Goal: Task Accomplishment & Management: Manage account settings

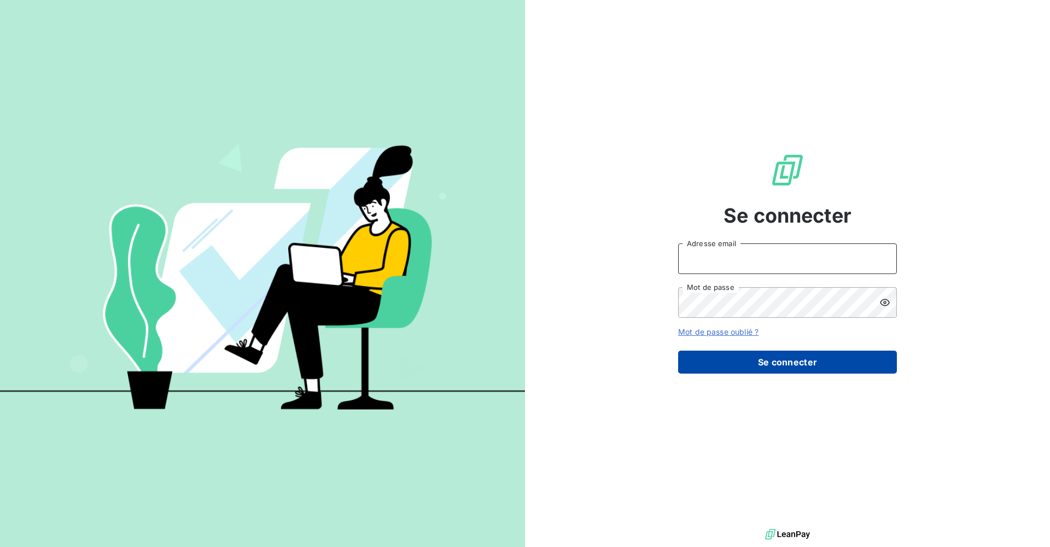
type input "[PERSON_NAME][EMAIL_ADDRESS][DOMAIN_NAME]"
click at [801, 370] on button "Se connecter" at bounding box center [787, 361] width 219 height 23
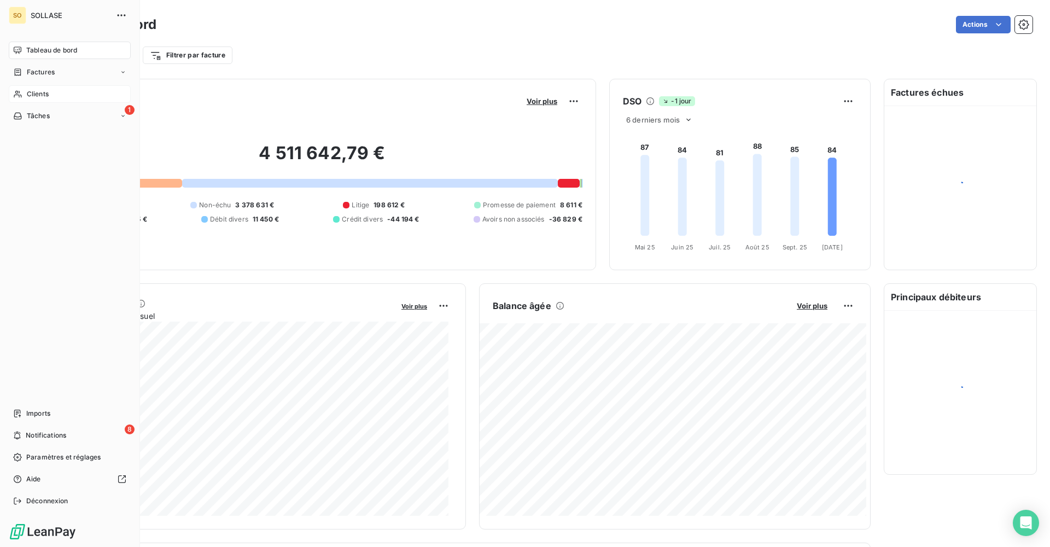
click at [22, 92] on div "Clients" at bounding box center [70, 93] width 122 height 17
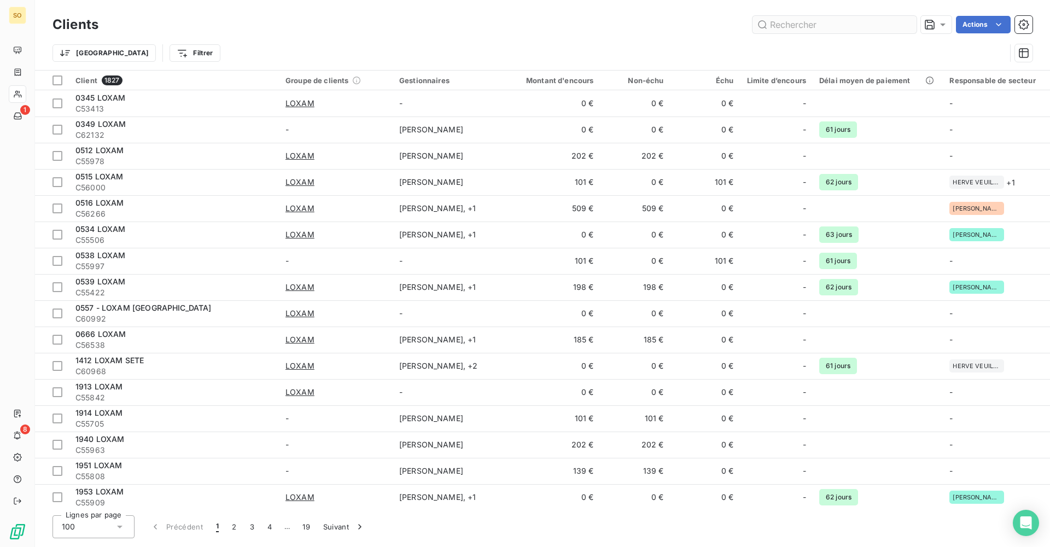
click at [810, 29] on input "text" at bounding box center [834, 24] width 164 height 17
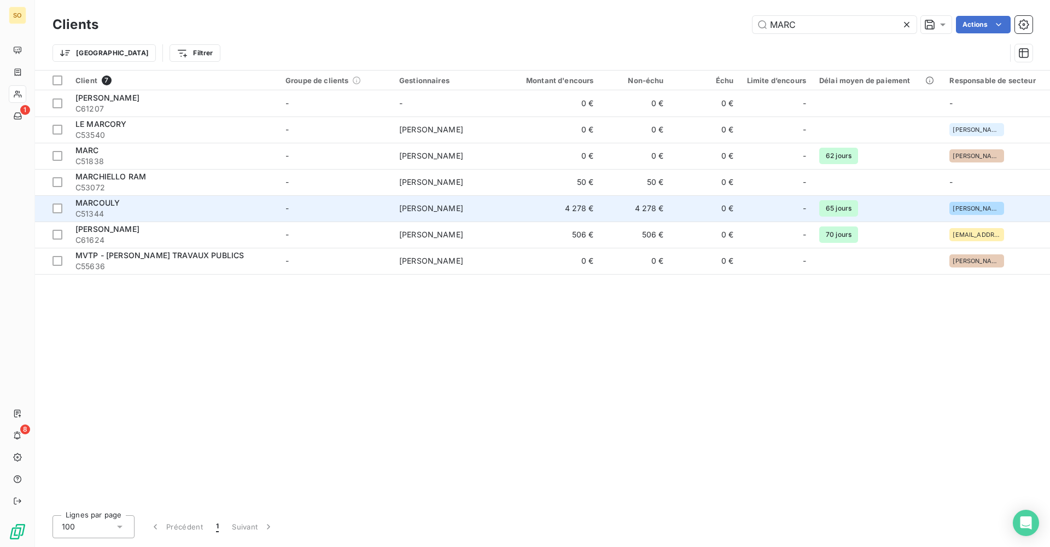
type input "MARC"
click at [266, 210] on span "C51344" at bounding box center [173, 213] width 197 height 11
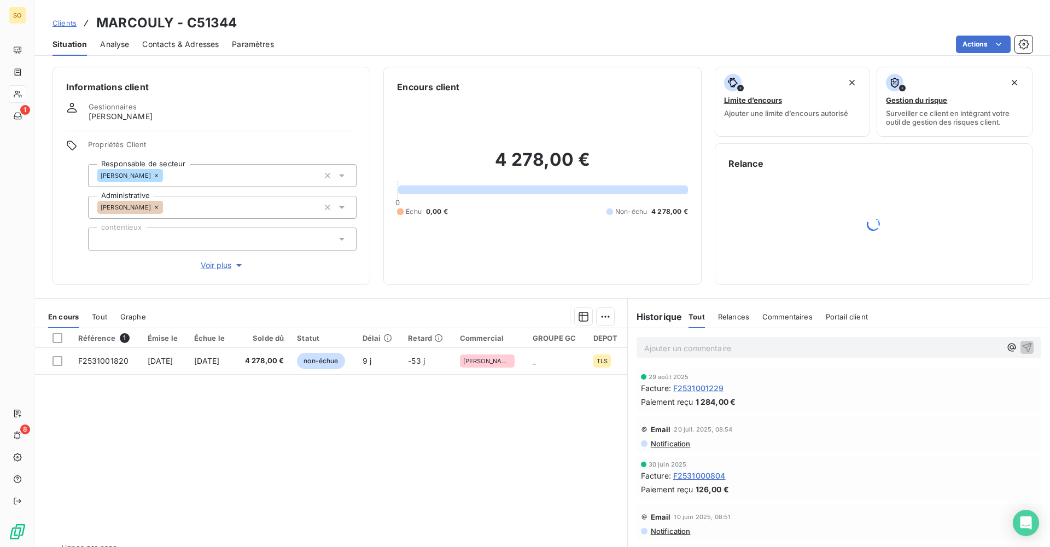
click at [167, 48] on span "Contacts & Adresses" at bounding box center [180, 44] width 77 height 11
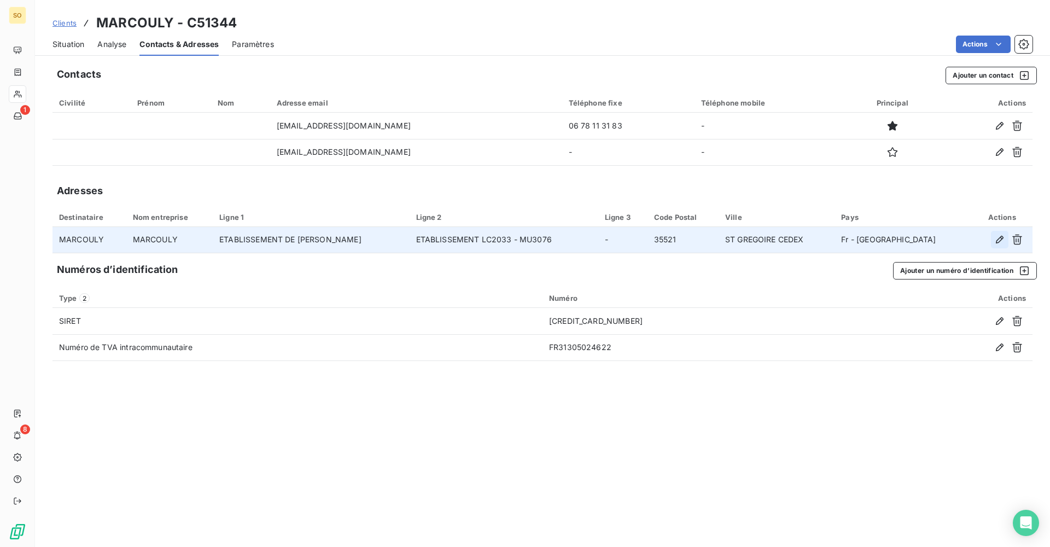
click at [998, 243] on icon "button" at bounding box center [999, 239] width 11 height 11
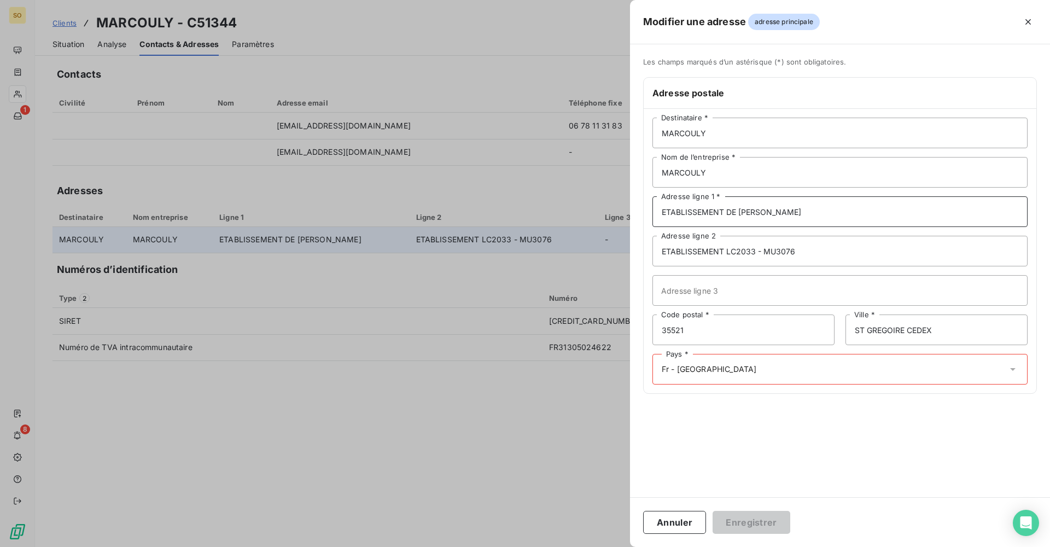
drag, startPoint x: 806, startPoint y: 204, endPoint x: 817, endPoint y: 217, distance: 16.7
click at [806, 204] on input "ETABLISSEMENT DE [PERSON_NAME]" at bounding box center [839, 211] width 375 height 31
drag, startPoint x: 815, startPoint y: 216, endPoint x: 691, endPoint y: 218, distance: 124.1
click at [691, 218] on input "ETABLISSEMENT DE [PERSON_NAME]" at bounding box center [839, 211] width 375 height 31
click at [814, 223] on input "ETABLISSEMENT DE [PERSON_NAME]" at bounding box center [839, 211] width 375 height 31
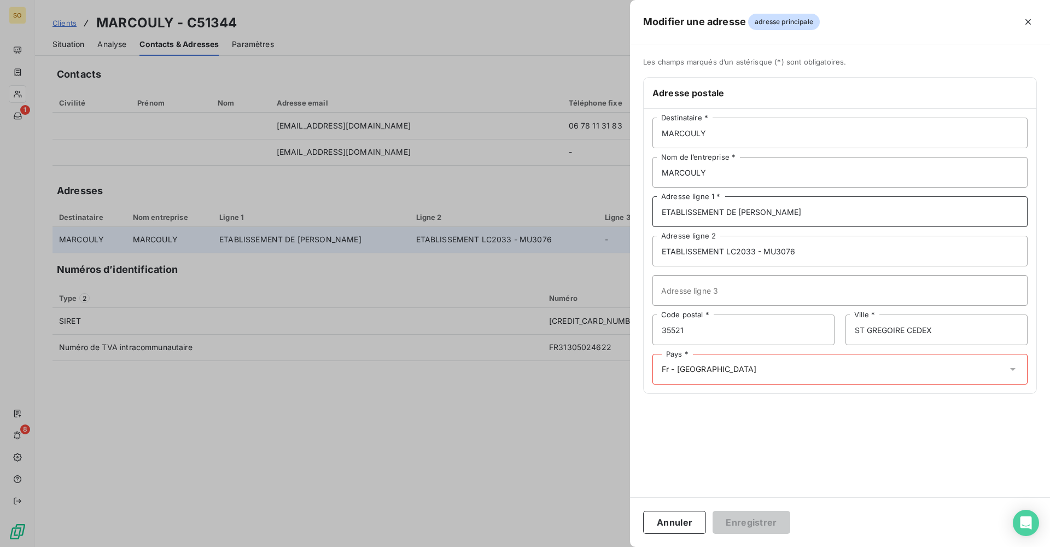
drag, startPoint x: 872, startPoint y: 215, endPoint x: 521, endPoint y: 208, distance: 351.6
click at [521, 546] on div "Modifier une adresse adresse principale Les champs marqués d’un [DEMOGRAPHIC_DA…" at bounding box center [525, 547] width 1050 height 0
paste input "[STREET_ADDRESS]"
type input "[STREET_ADDRESS]"
drag, startPoint x: 819, startPoint y: 250, endPoint x: 458, endPoint y: 247, distance: 361.4
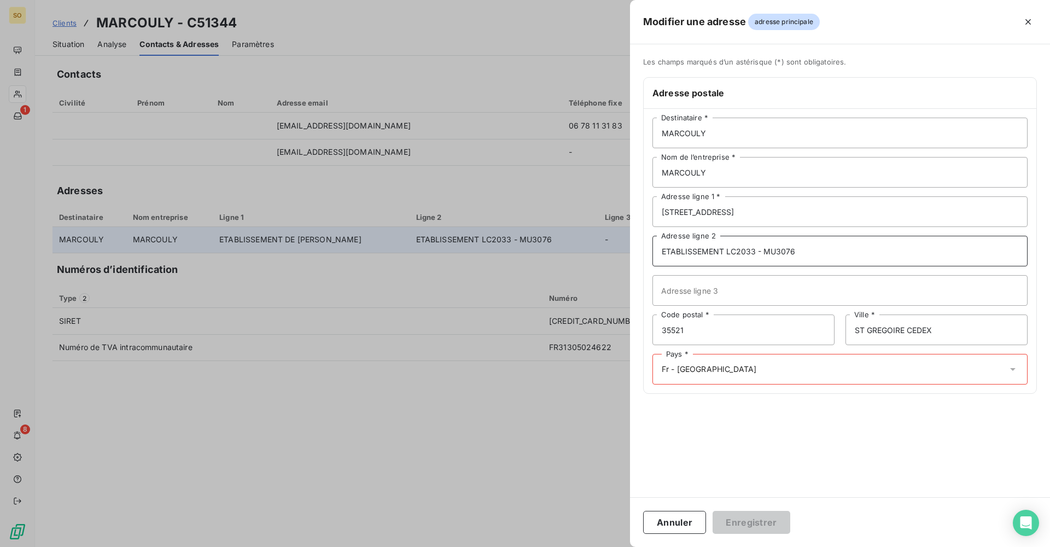
click at [458, 546] on div "Modifier une adresse adresse principale Les champs marqués d’un [DEMOGRAPHIC_DA…" at bounding box center [525, 547] width 1050 height 0
paste input "PUY L'EVEQUE"
type input "PUY L'EVEQUE"
type input "46700"
paste input "PUY L'EVEQUE"
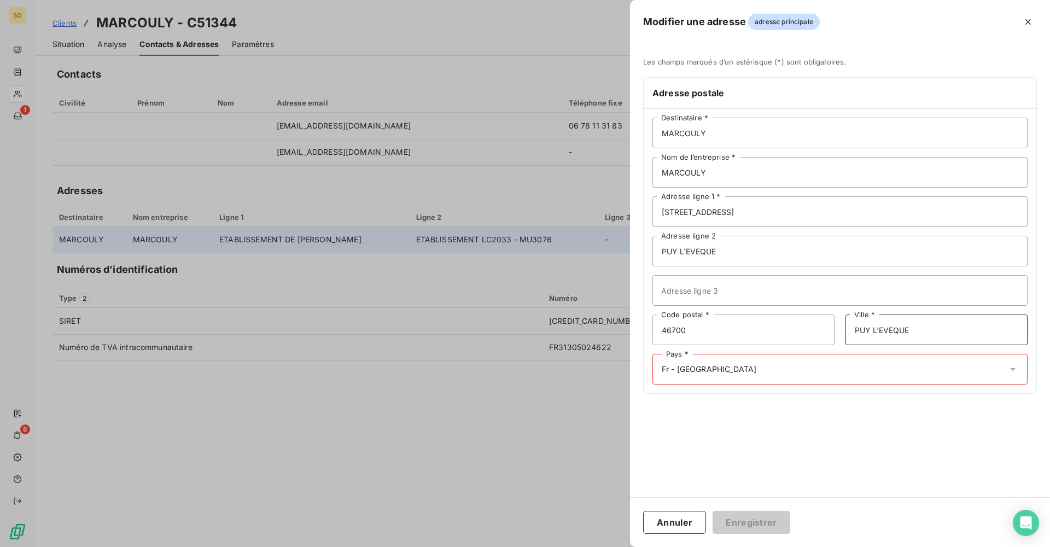
type input "PUY L'EVEQUE"
drag, startPoint x: 718, startPoint y: 249, endPoint x: 568, endPoint y: 249, distance: 150.3
click at [568, 546] on div "Modifier une adresse adresse principale Les champs marqués d’un [DEMOGRAPHIC_DA…" at bounding box center [525, 547] width 1050 height 0
click at [725, 382] on div "Pays * Fr - [GEOGRAPHIC_DATA]" at bounding box center [839, 369] width 375 height 31
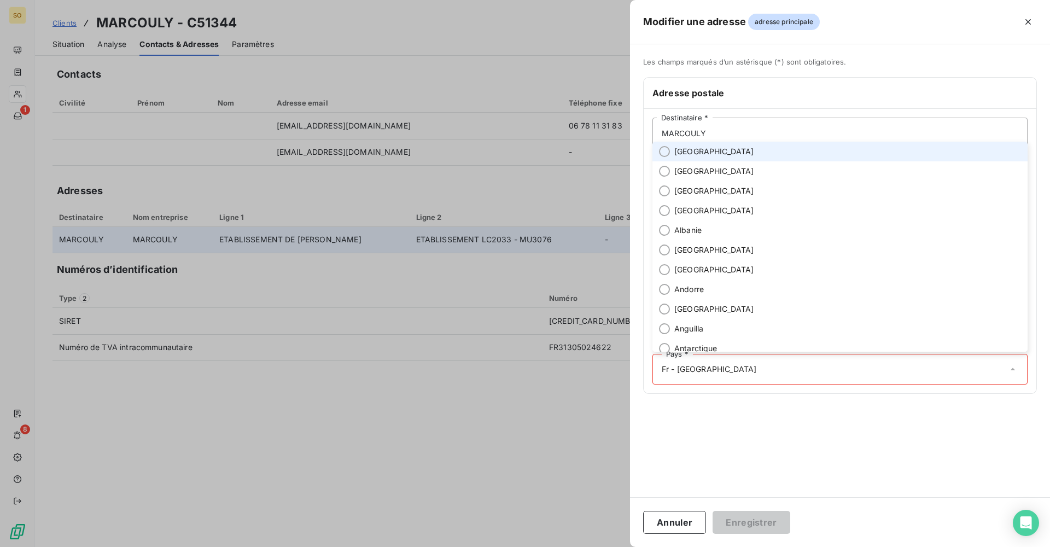
click at [726, 154] on li "[GEOGRAPHIC_DATA]" at bounding box center [839, 152] width 375 height 20
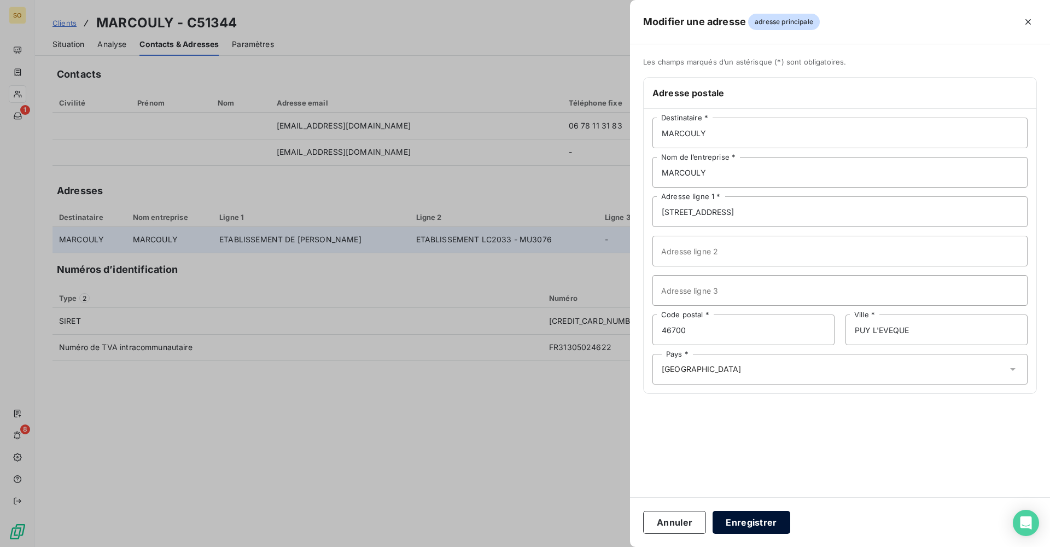
click at [775, 520] on button "Enregistrer" at bounding box center [751, 522] width 78 height 23
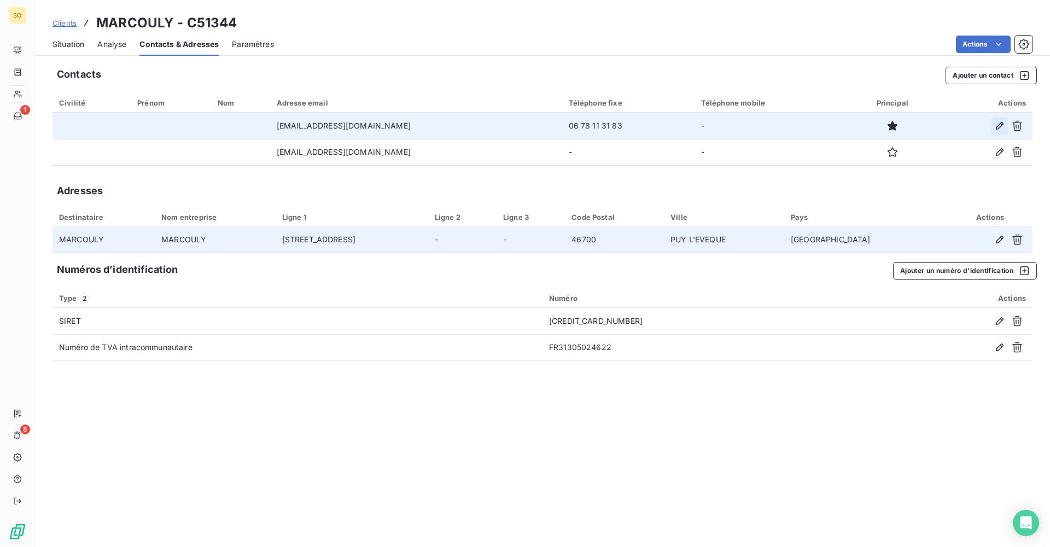
click at [999, 128] on icon "button" at bounding box center [1000, 126] width 8 height 8
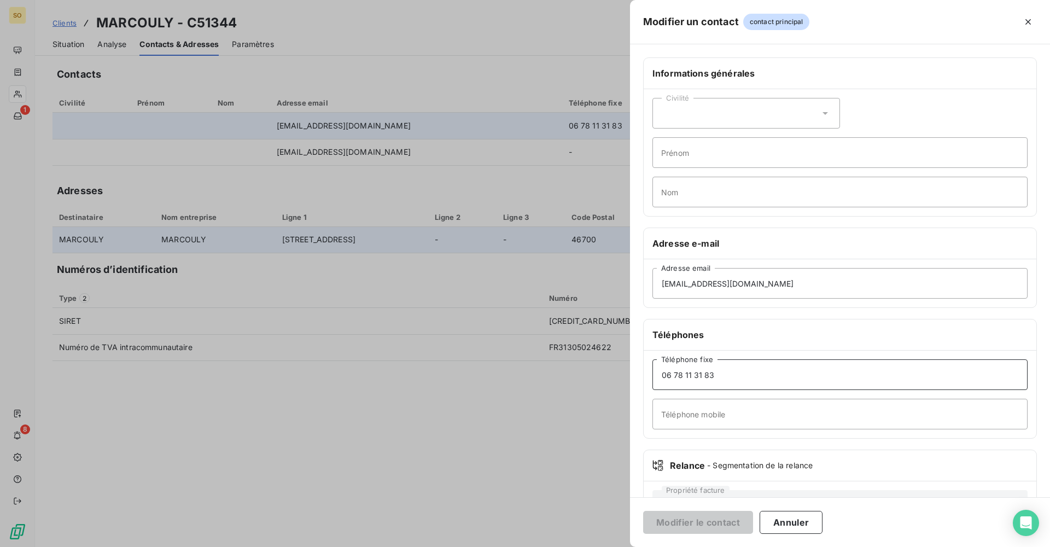
click at [745, 379] on input "06 78 11 31 83" at bounding box center [839, 374] width 375 height 31
drag, startPoint x: 736, startPoint y: 378, endPoint x: 593, endPoint y: 389, distance: 143.6
click at [593, 546] on div "Modifier un contact contact principal Informations générales Civilité Prénom No…" at bounding box center [525, 547] width 1050 height 0
type input "05 63 25 13 50"
click at [722, 515] on button "Modifier le contact" at bounding box center [698, 522] width 110 height 23
